Goal: Use online tool/utility: Utilize a website feature to perform a specific function

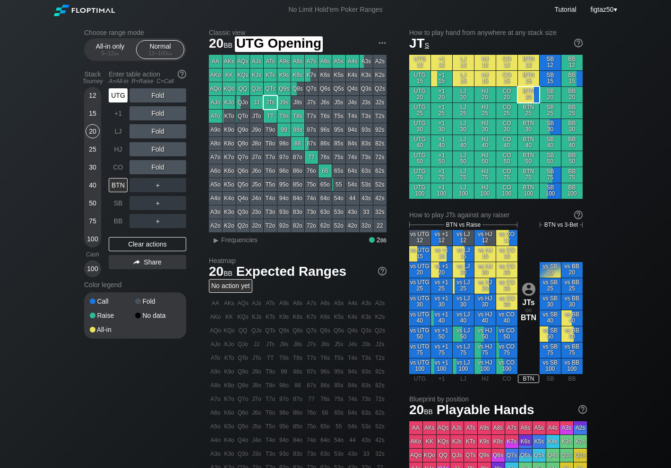
click at [123, 96] on div "UTG" at bounding box center [118, 95] width 19 height 14
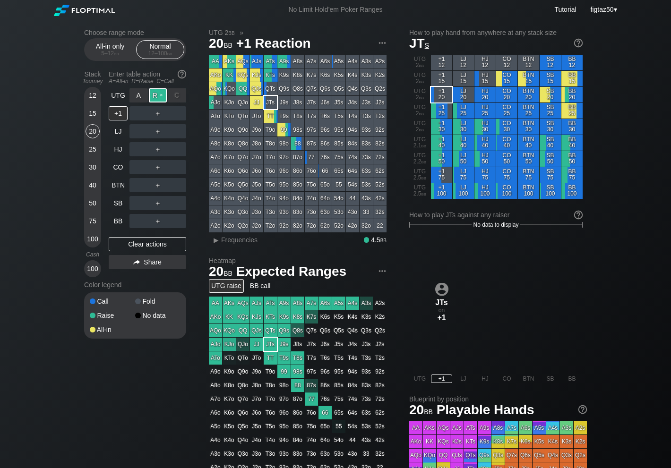
click at [156, 97] on div "R ✕" at bounding box center [158, 95] width 18 height 14
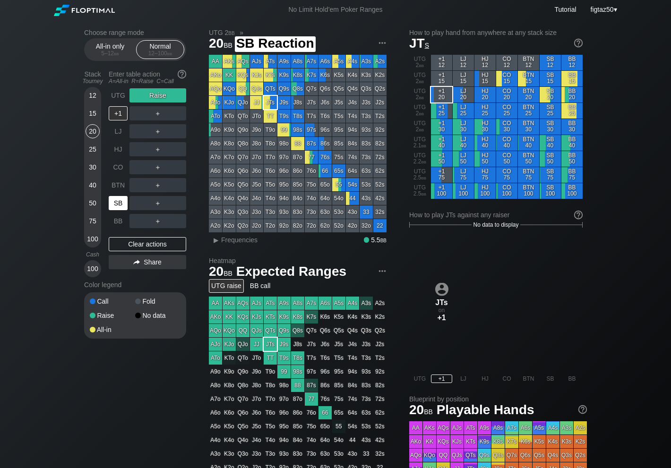
click at [113, 200] on div "SB" at bounding box center [118, 203] width 19 height 14
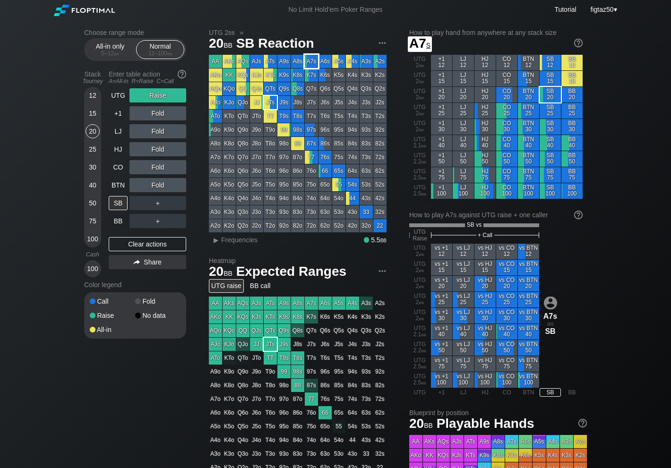
click at [313, 60] on div "A7s" at bounding box center [311, 61] width 13 height 13
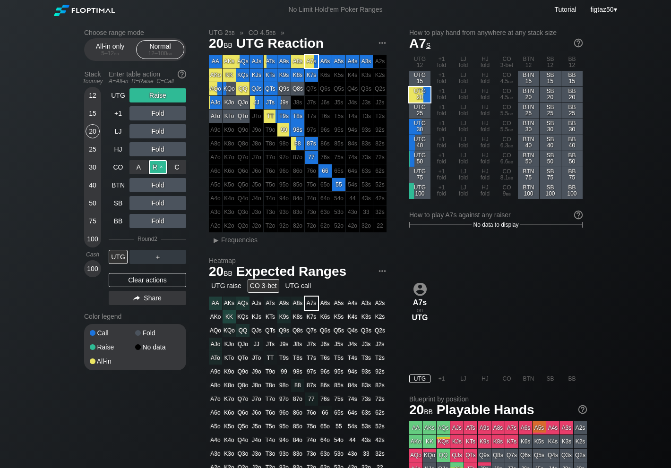
click at [153, 167] on div "R ✕" at bounding box center [158, 167] width 18 height 14
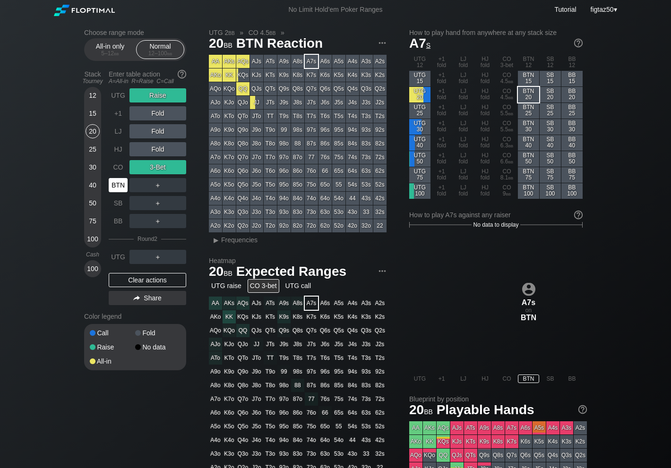
click at [117, 186] on div "BTN" at bounding box center [118, 185] width 19 height 14
click at [155, 184] on div "R ✕" at bounding box center [158, 185] width 18 height 14
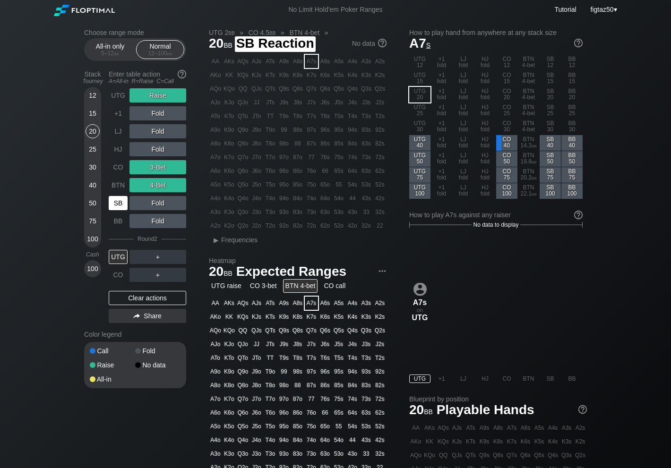
click at [116, 204] on div "SB" at bounding box center [118, 203] width 19 height 14
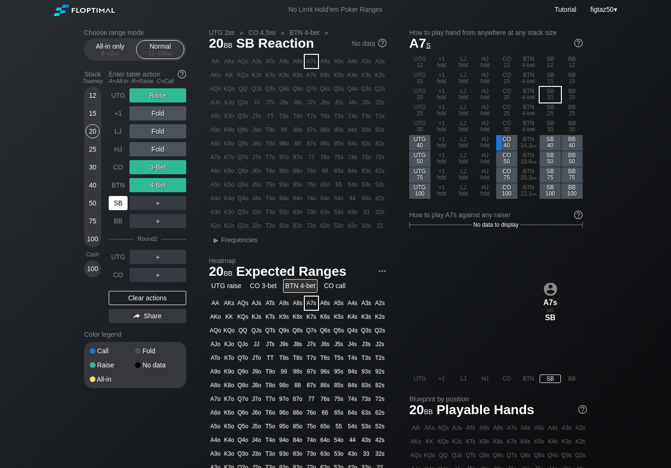
click at [115, 204] on div "SB" at bounding box center [118, 203] width 19 height 14
click at [118, 203] on div "SB" at bounding box center [118, 203] width 19 height 14
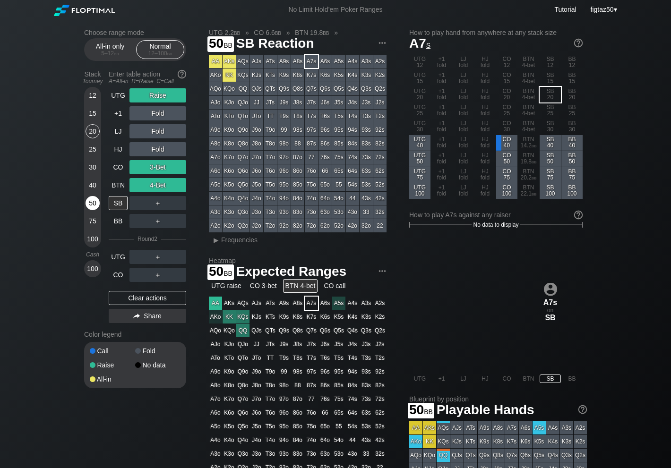
click at [93, 201] on div "50" at bounding box center [93, 203] width 14 height 14
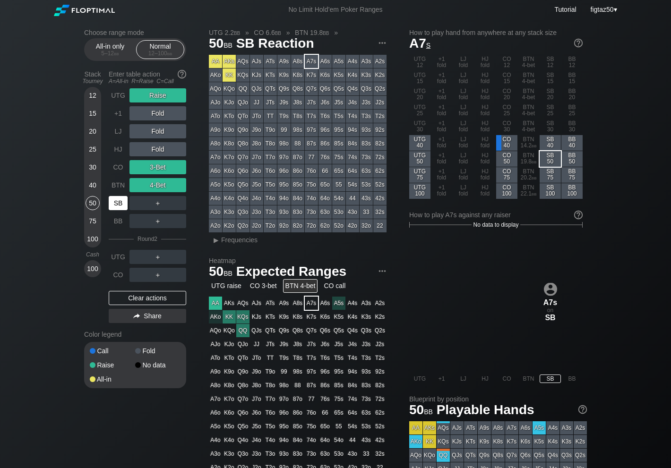
click at [119, 201] on div "SB" at bounding box center [118, 203] width 19 height 14
click at [158, 300] on div "Clear actions" at bounding box center [148, 298] width 78 height 14
click at [158, 348] on div "Fold" at bounding box center [157, 351] width 45 height 7
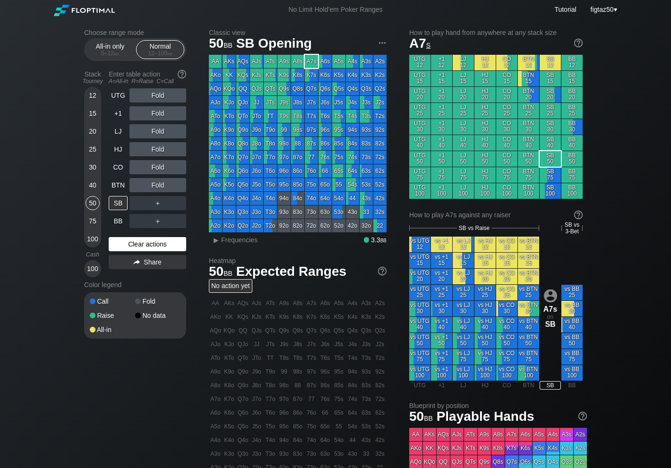
click at [158, 300] on div "Fold" at bounding box center [157, 301] width 45 height 7
click at [236, 240] on span "Frequencies" at bounding box center [239, 240] width 36 height 8
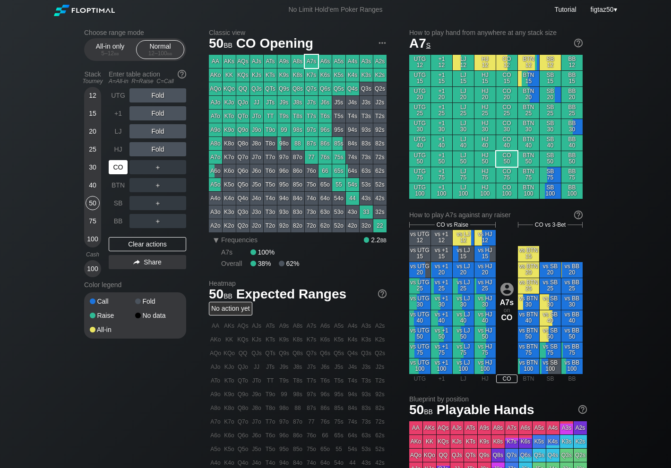
click at [118, 164] on div "CO" at bounding box center [118, 167] width 19 height 14
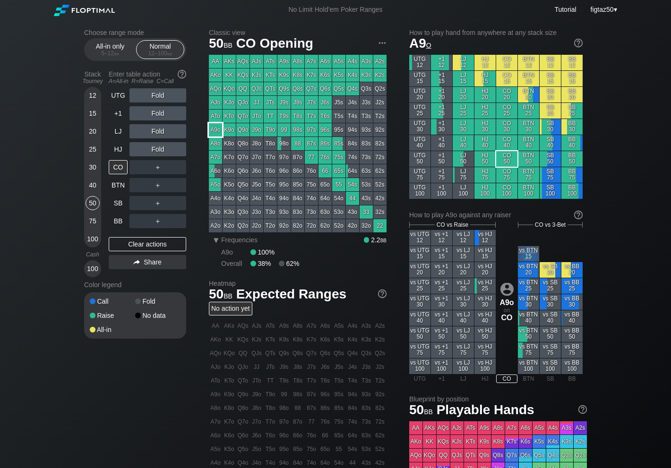
click at [214, 130] on div "A9o" at bounding box center [215, 129] width 13 height 13
click at [119, 93] on div "UTG" at bounding box center [118, 95] width 19 height 14
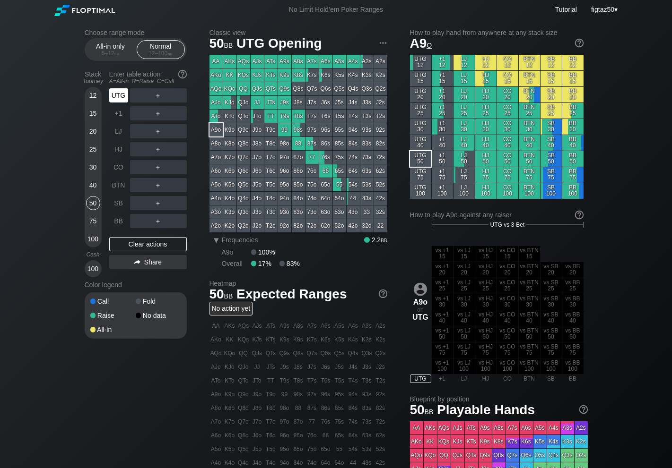
click at [119, 93] on div "UTG" at bounding box center [118, 95] width 19 height 14
click at [121, 95] on div "UTG" at bounding box center [118, 95] width 19 height 14
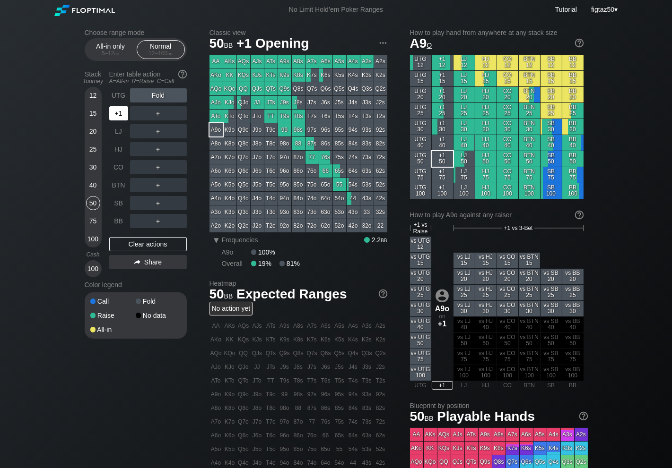
click at [114, 116] on div "+1" at bounding box center [118, 113] width 19 height 14
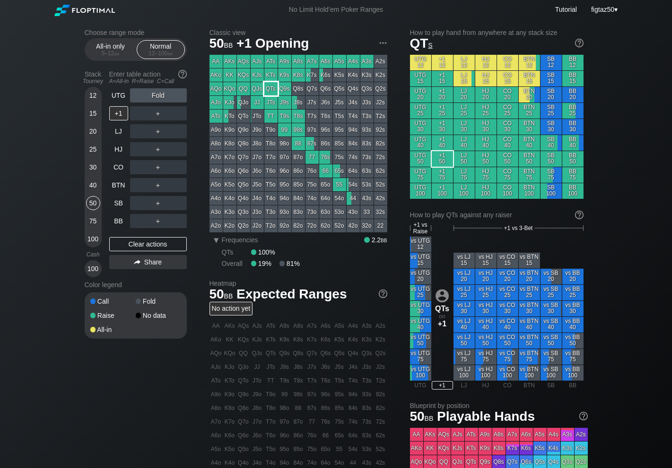
click at [274, 91] on div "QTs" at bounding box center [270, 88] width 13 height 13
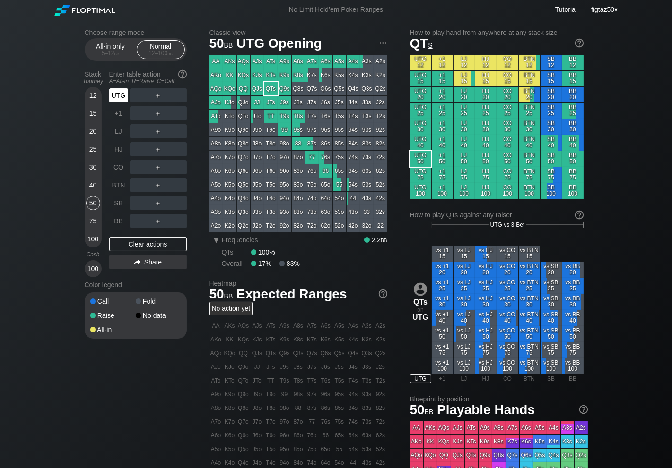
drag, startPoint x: 115, startPoint y: 93, endPoint x: 131, endPoint y: 94, distance: 16.1
click at [115, 93] on div "UTG" at bounding box center [118, 95] width 19 height 14
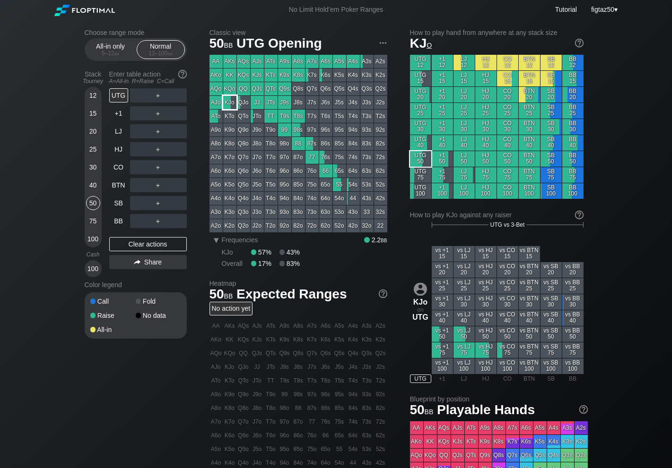
click at [231, 103] on div "KJo" at bounding box center [229, 102] width 13 height 13
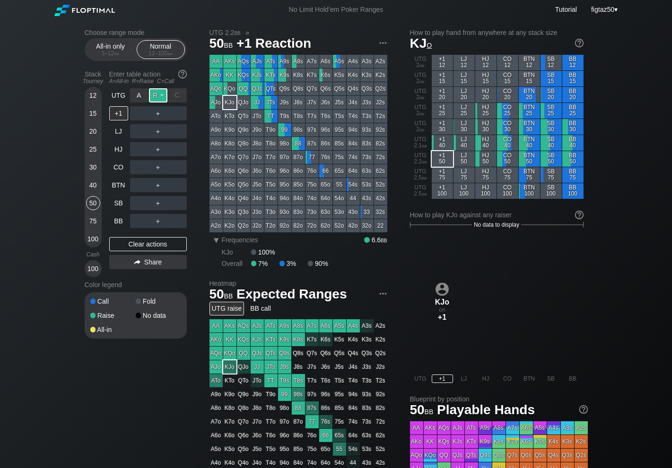
click at [158, 96] on div "R ✕" at bounding box center [158, 95] width 18 height 14
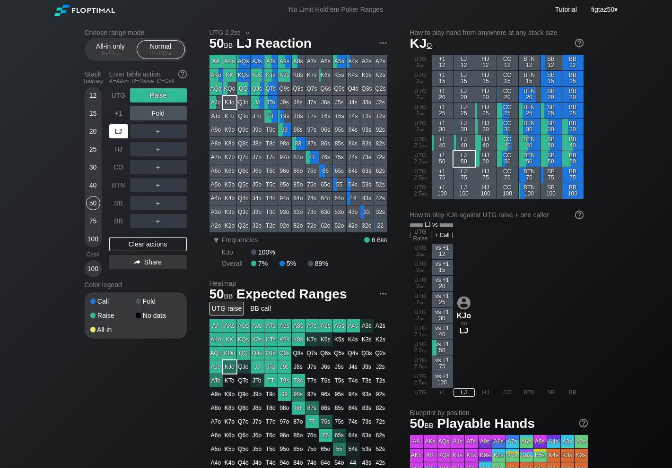
click at [118, 132] on div "LJ" at bounding box center [118, 131] width 19 height 14
click at [182, 131] on div "C ✕" at bounding box center [177, 131] width 18 height 14
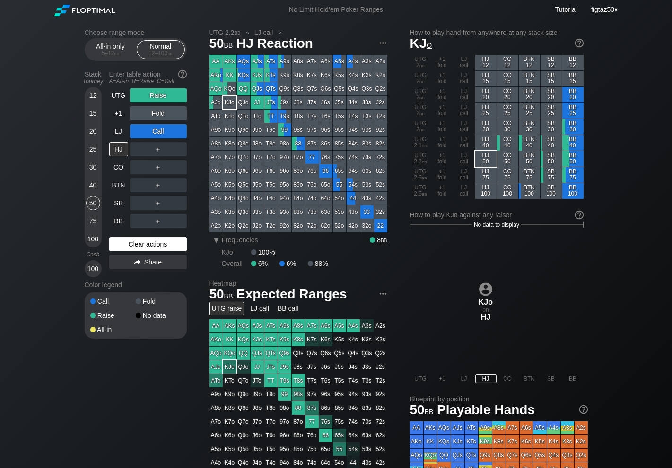
click at [152, 242] on div "Clear actions" at bounding box center [148, 244] width 78 height 14
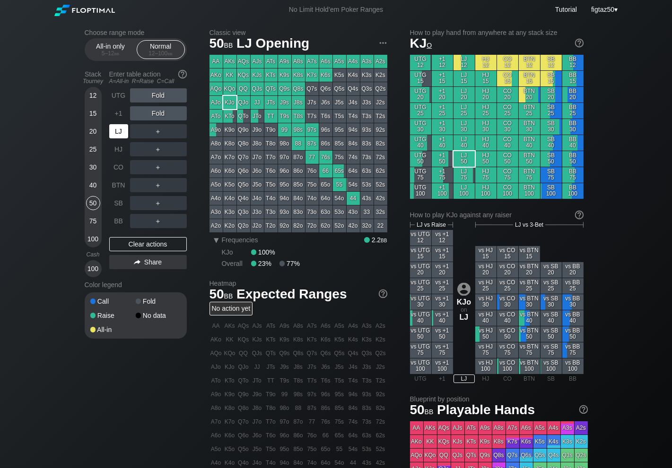
click at [114, 128] on div "LJ" at bounding box center [118, 131] width 19 height 14
click at [154, 129] on div "R ✕" at bounding box center [158, 131] width 18 height 14
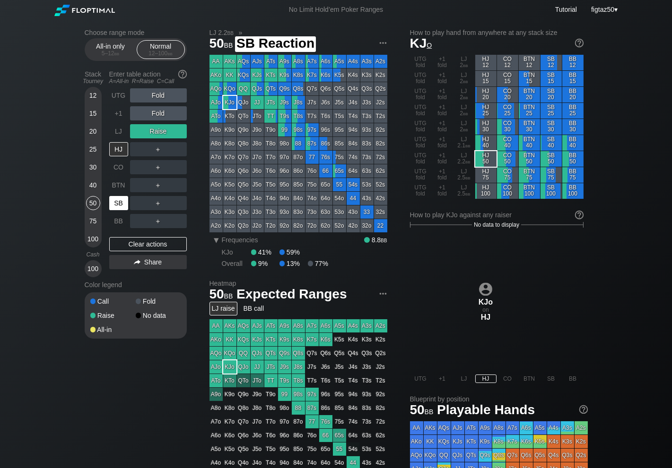
click at [118, 201] on div "SB" at bounding box center [118, 203] width 19 height 14
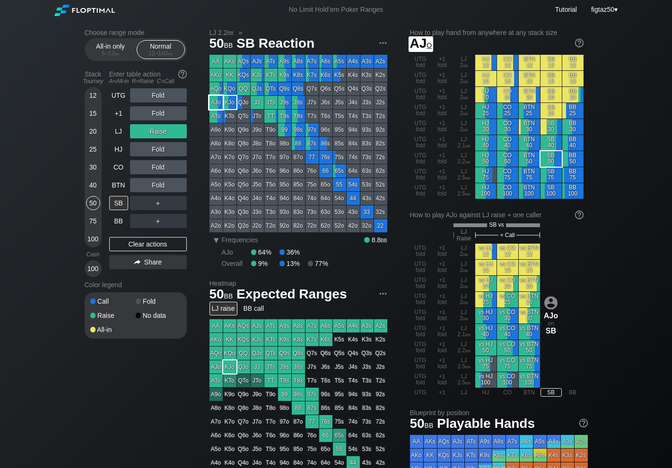
click at [218, 102] on div "AJo" at bounding box center [215, 102] width 13 height 13
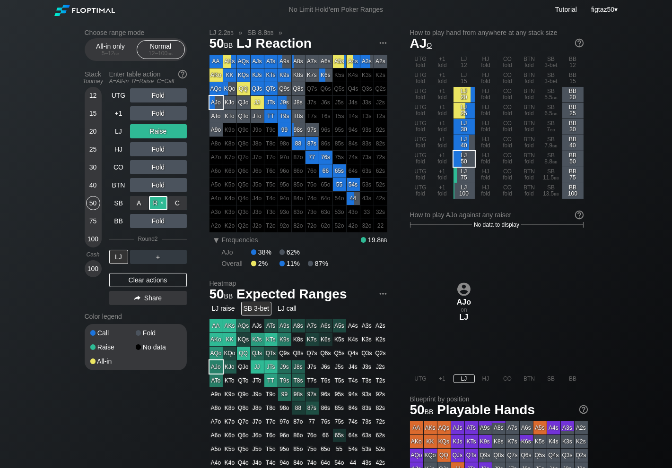
click at [157, 203] on div "R ✕" at bounding box center [158, 203] width 18 height 14
click at [157, 277] on div "Clear actions" at bounding box center [148, 280] width 78 height 14
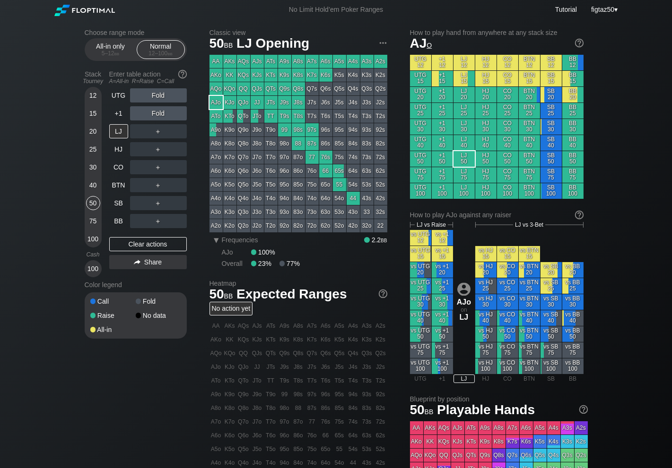
click at [157, 277] on div "Color legend" at bounding box center [136, 284] width 102 height 15
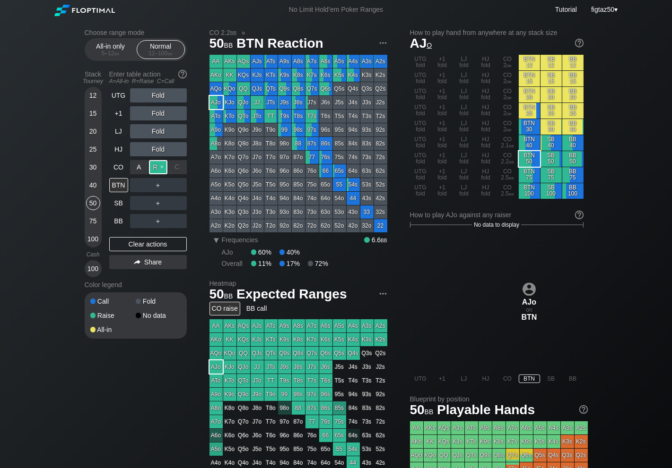
click at [159, 167] on div "R ✕" at bounding box center [158, 167] width 18 height 14
click at [115, 182] on div "BTN" at bounding box center [118, 185] width 19 height 14
click at [116, 165] on div "CO" at bounding box center [118, 167] width 19 height 14
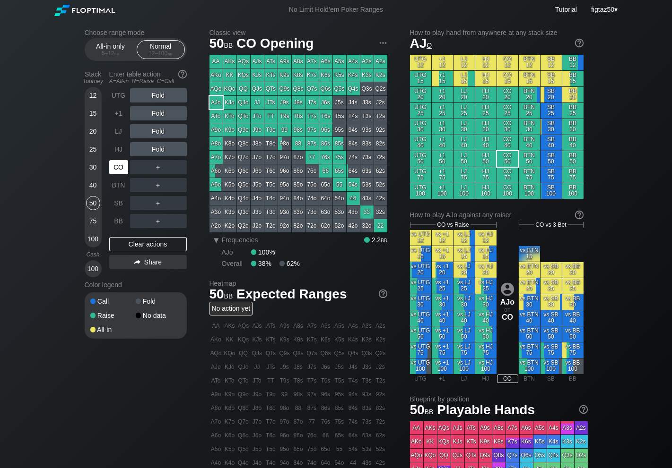
click at [116, 165] on div "CO" at bounding box center [118, 167] width 19 height 14
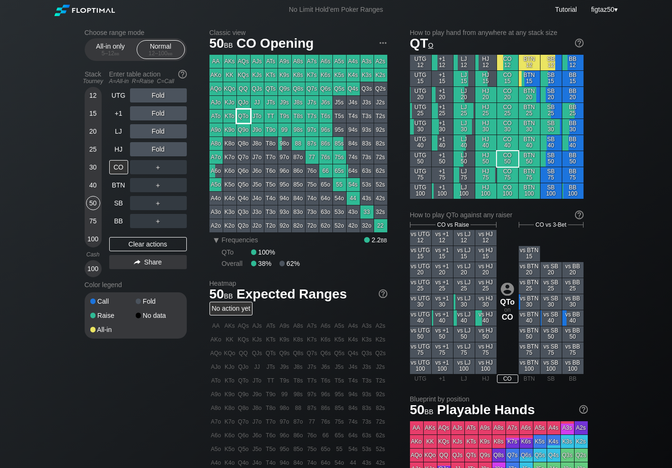
click at [240, 118] on div "QTo" at bounding box center [243, 116] width 13 height 13
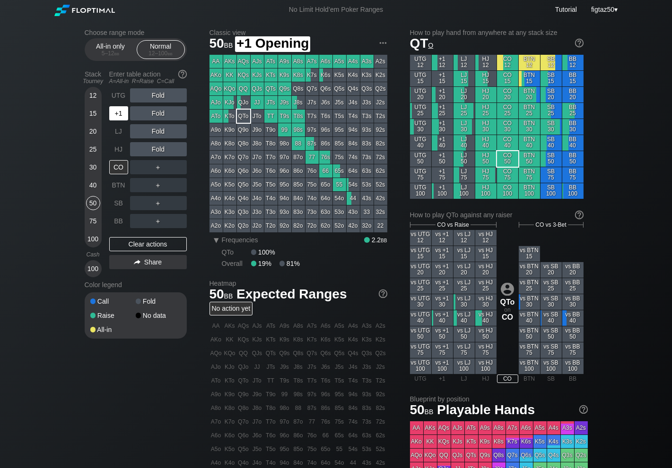
click at [113, 113] on div "+1" at bounding box center [118, 113] width 19 height 14
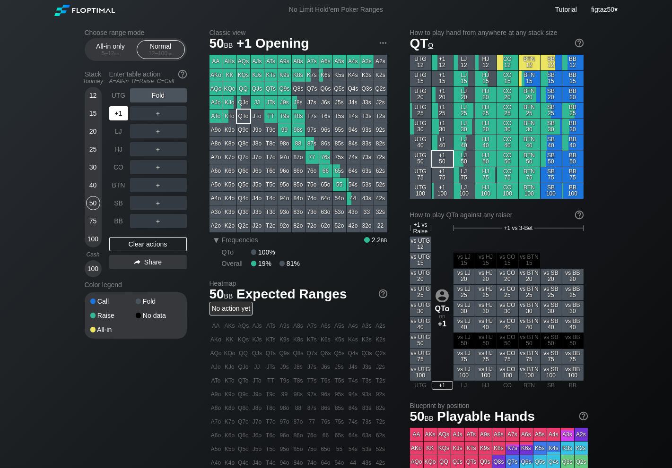
click at [113, 113] on div "+1" at bounding box center [118, 113] width 19 height 14
